Goal: Task Accomplishment & Management: Use online tool/utility

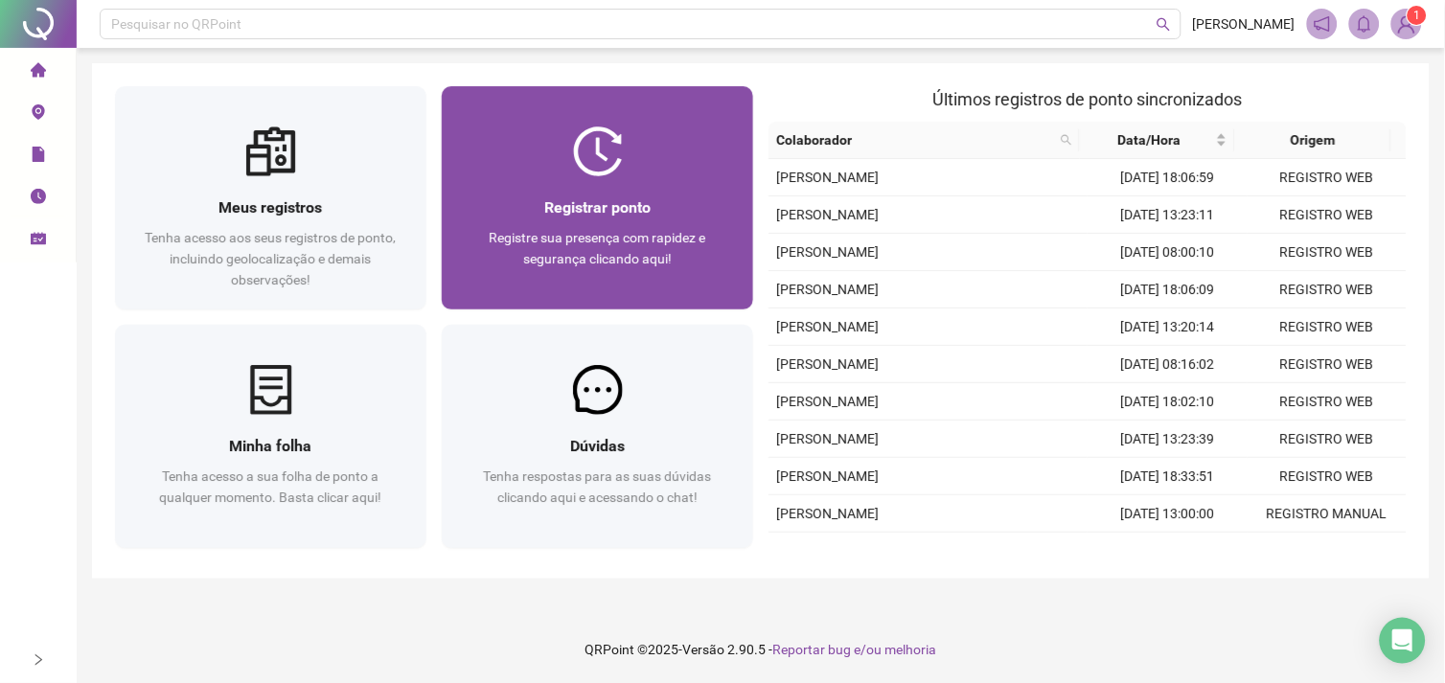
click at [686, 146] on div at bounding box center [597, 151] width 311 height 50
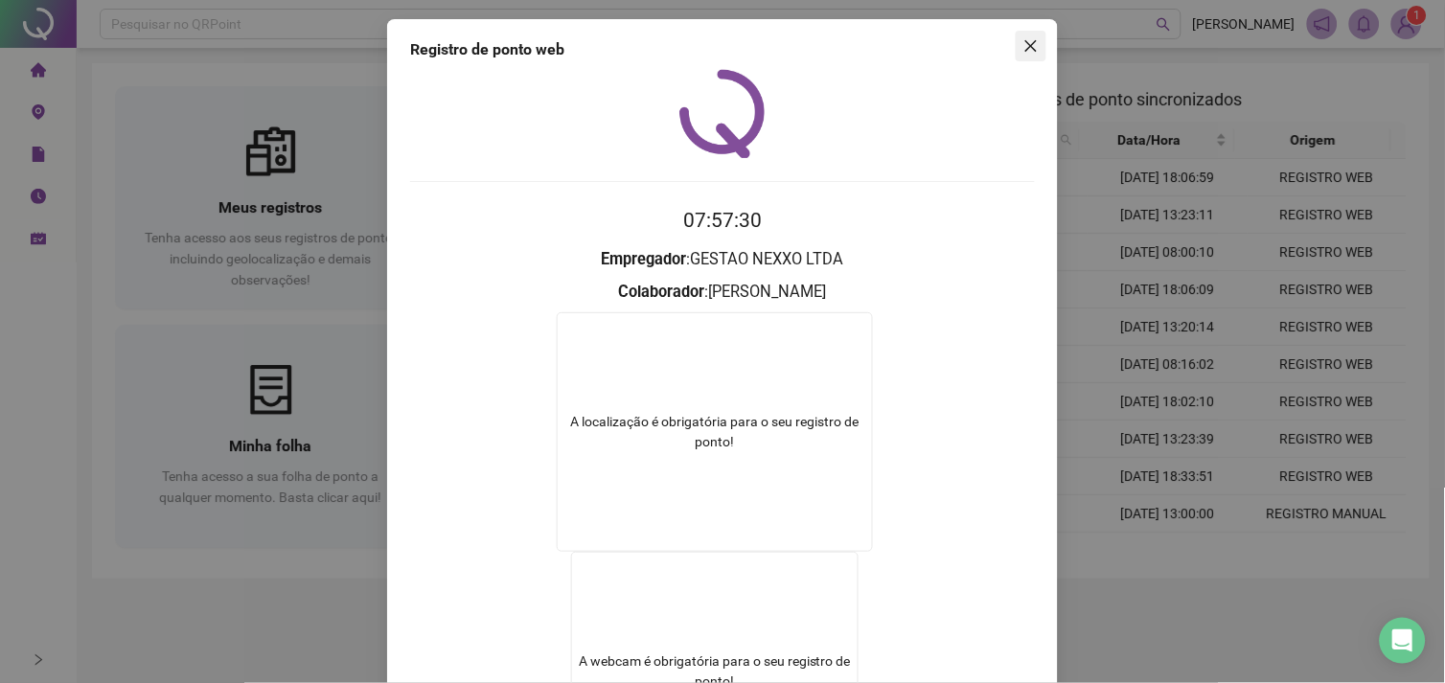
click at [1026, 51] on icon "close" at bounding box center [1030, 45] width 15 height 15
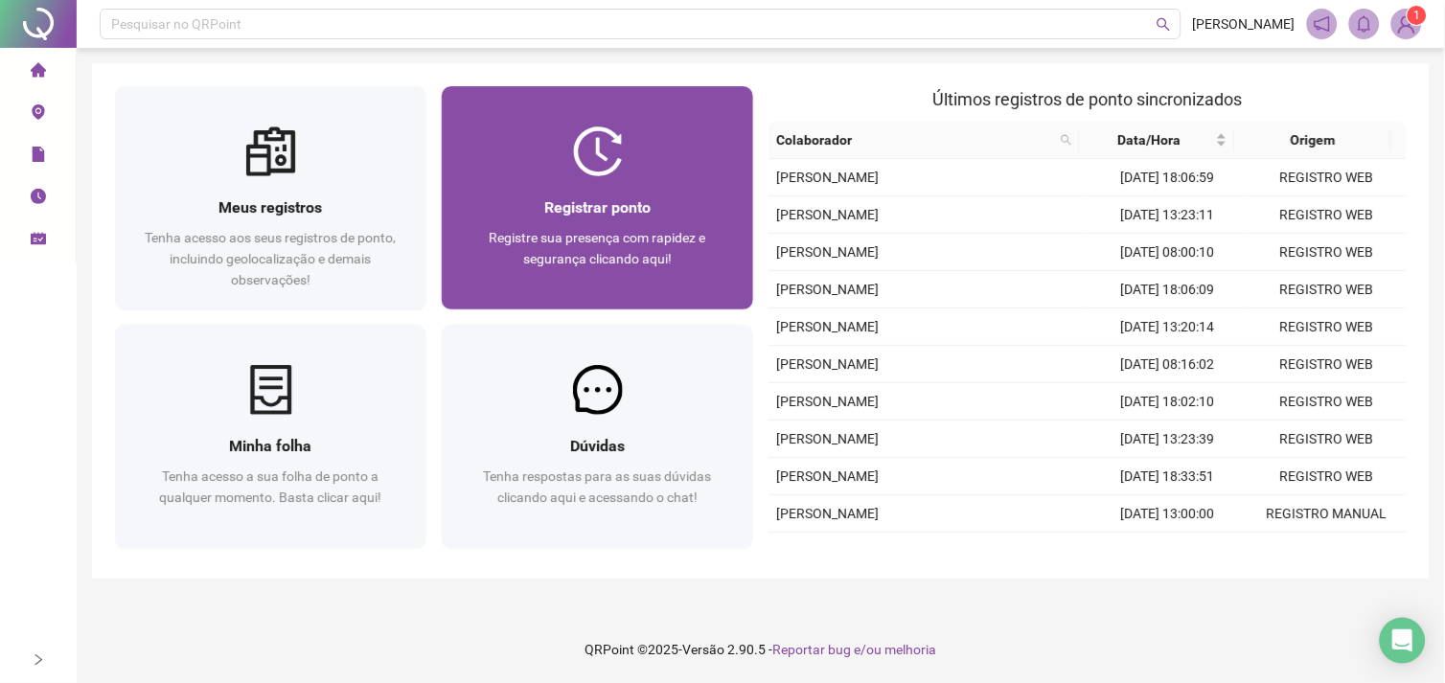
click at [687, 196] on div "Registrar ponto" at bounding box center [597, 207] width 265 height 24
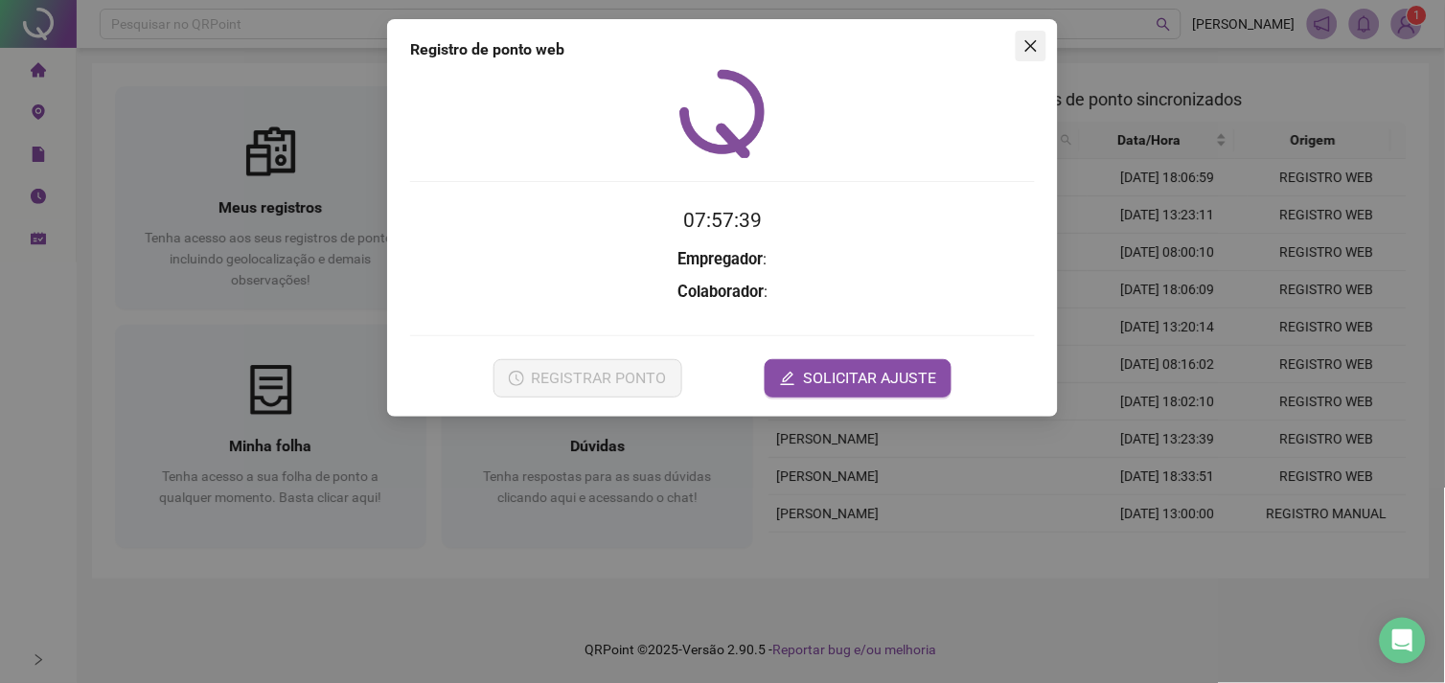
click at [1023, 53] on icon "close" at bounding box center [1030, 45] width 15 height 15
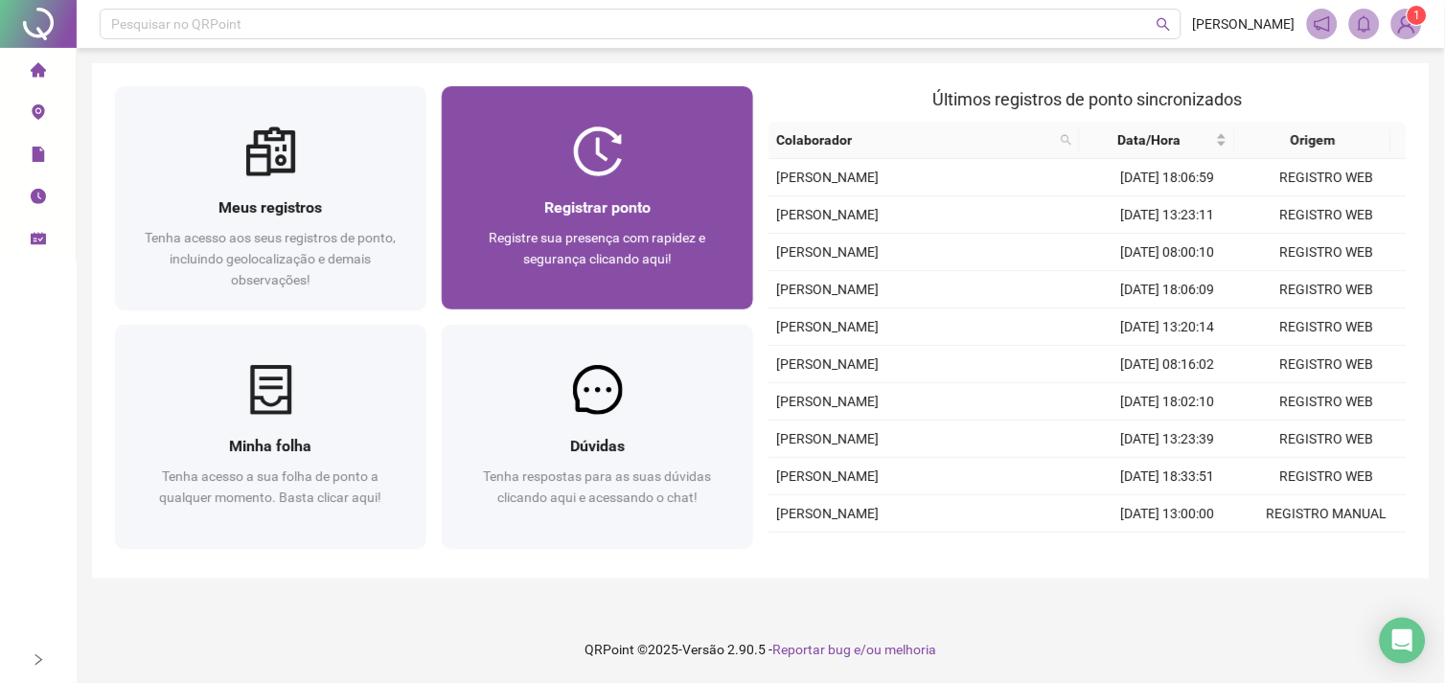
click at [570, 272] on div "Registre sua presença com rapidez e segurança clicando aqui!" at bounding box center [597, 258] width 265 height 63
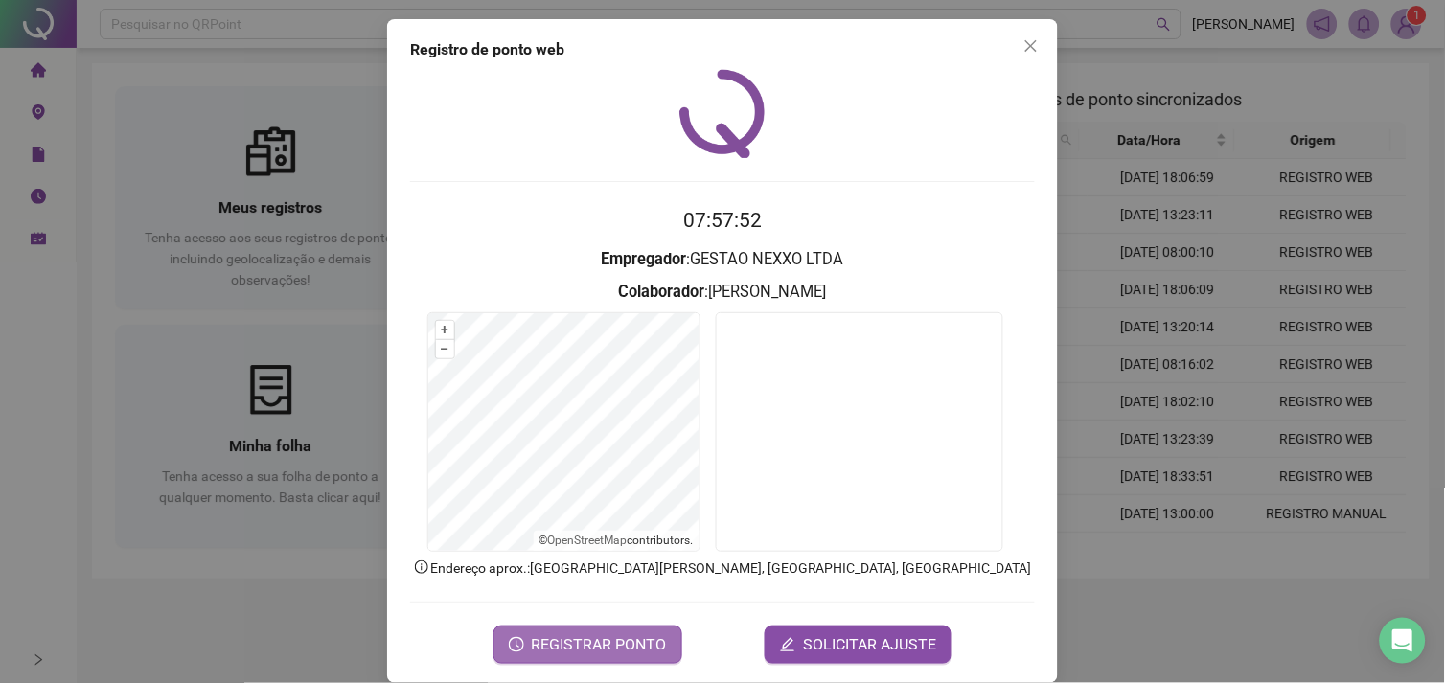
click at [659, 629] on button "REGISTRAR PONTO" at bounding box center [587, 645] width 189 height 38
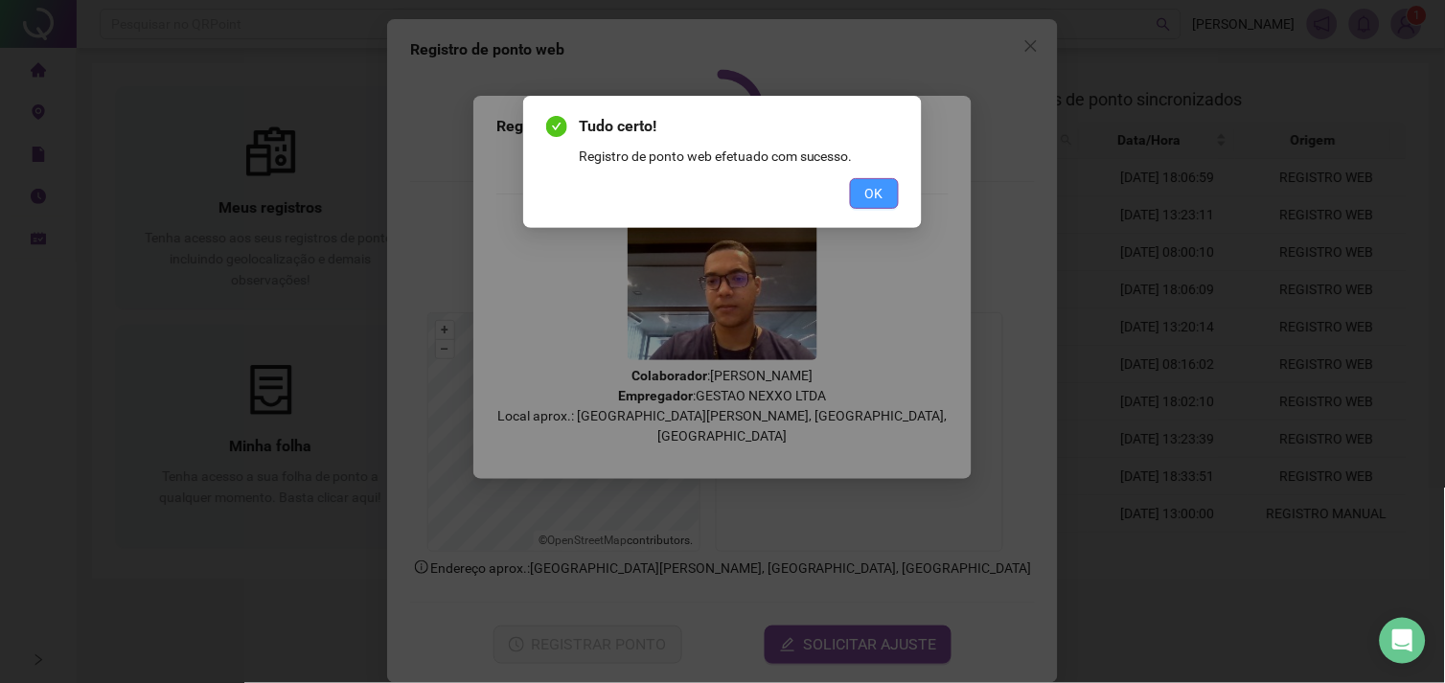
click at [873, 196] on span "OK" at bounding box center [874, 193] width 18 height 21
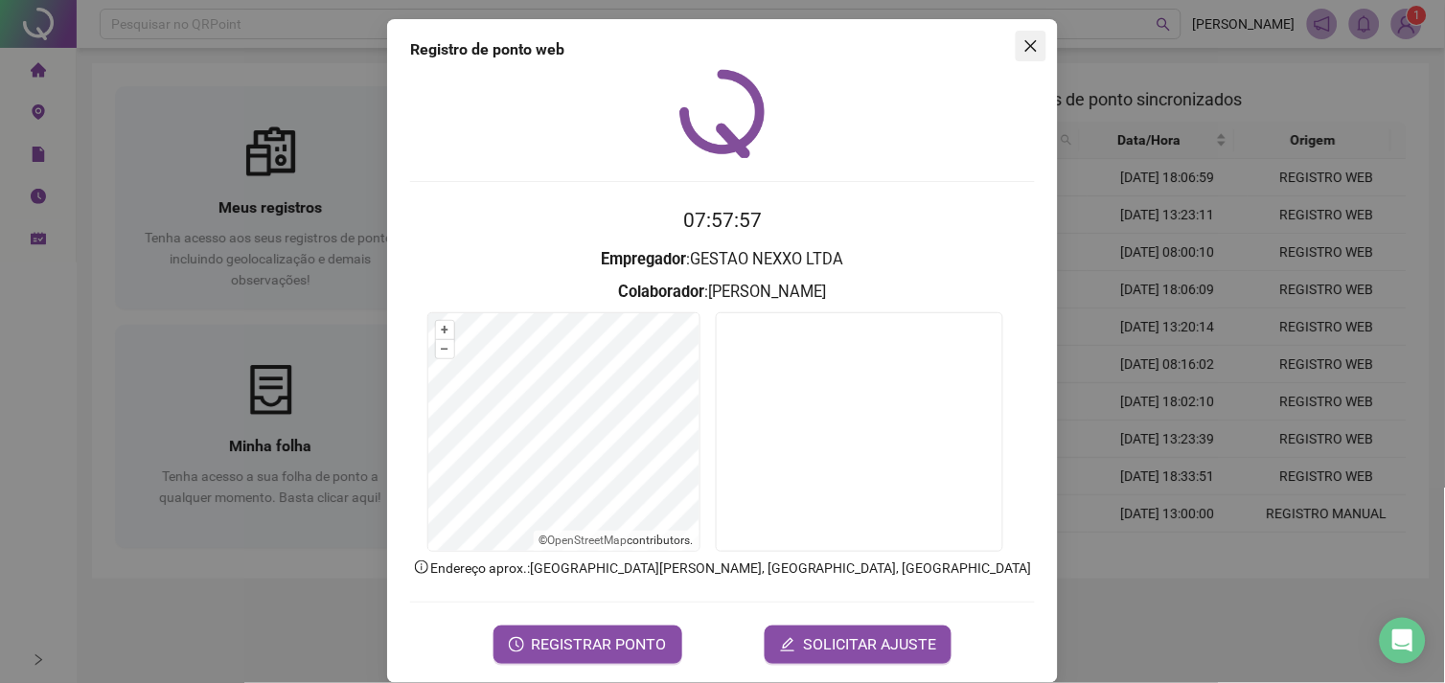
click at [1016, 55] on button "Close" at bounding box center [1031, 46] width 31 height 31
